Goal: Contribute content: Add original content to the website for others to see

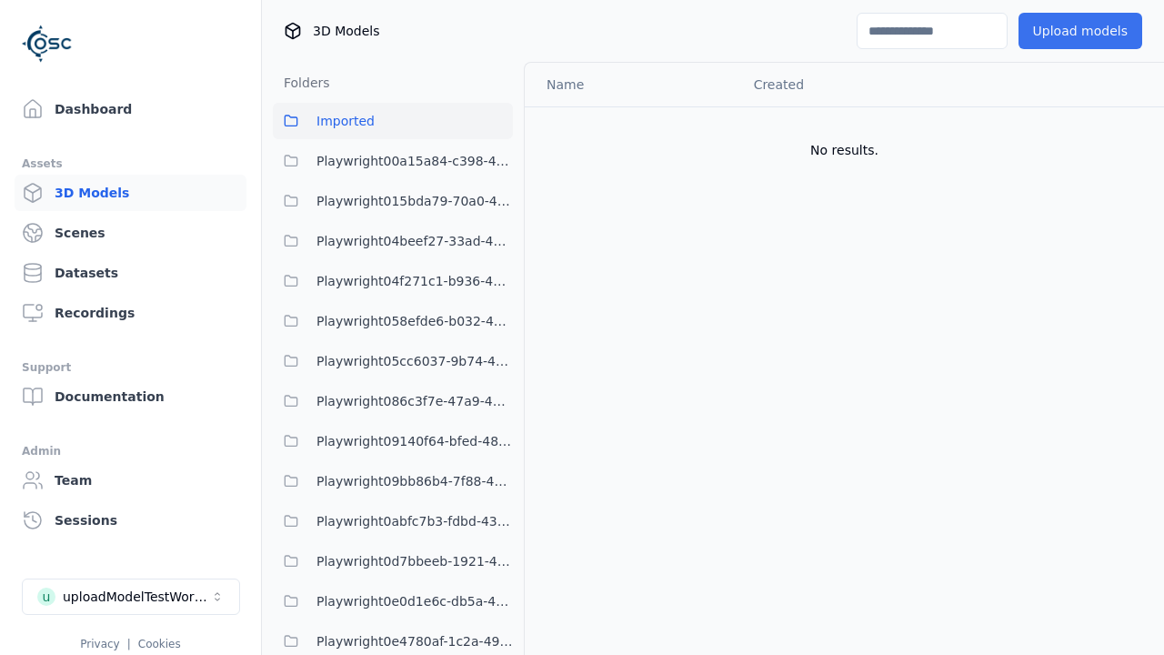
click at [1033, 27] on button "Upload models" at bounding box center [1081, 31] width 124 height 36
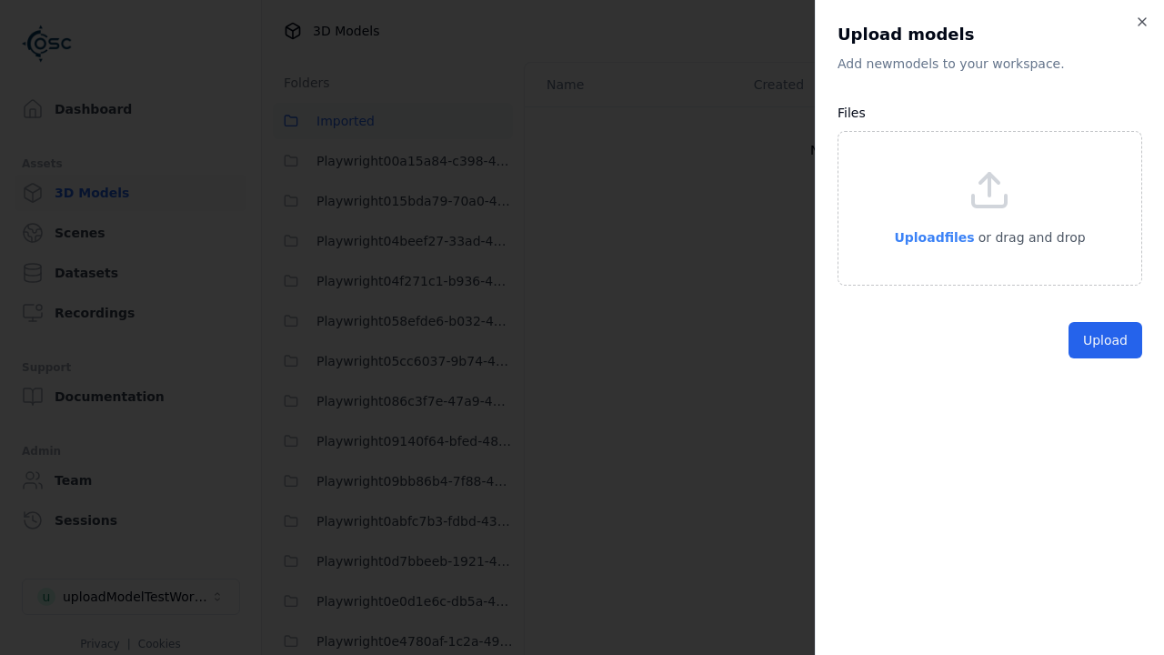
click at [942, 238] on span "Upload files" at bounding box center [934, 237] width 80 height 15
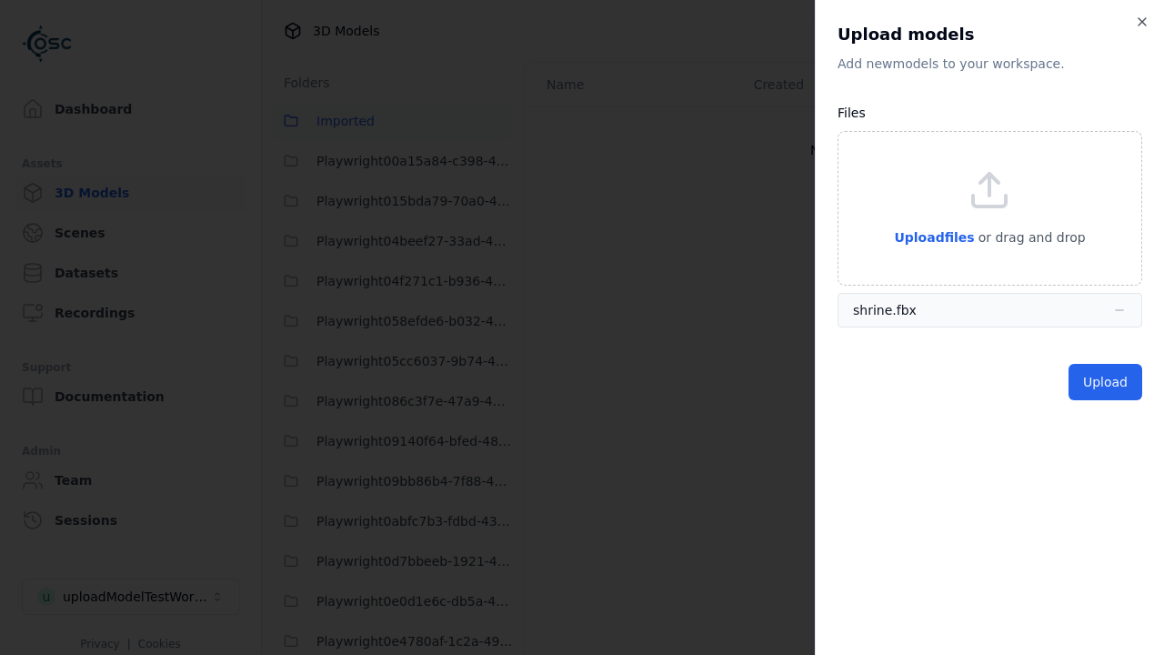
click at [1112, 375] on button "Upload" at bounding box center [1106, 382] width 74 height 36
